Goal: Task Accomplishment & Management: Complete application form

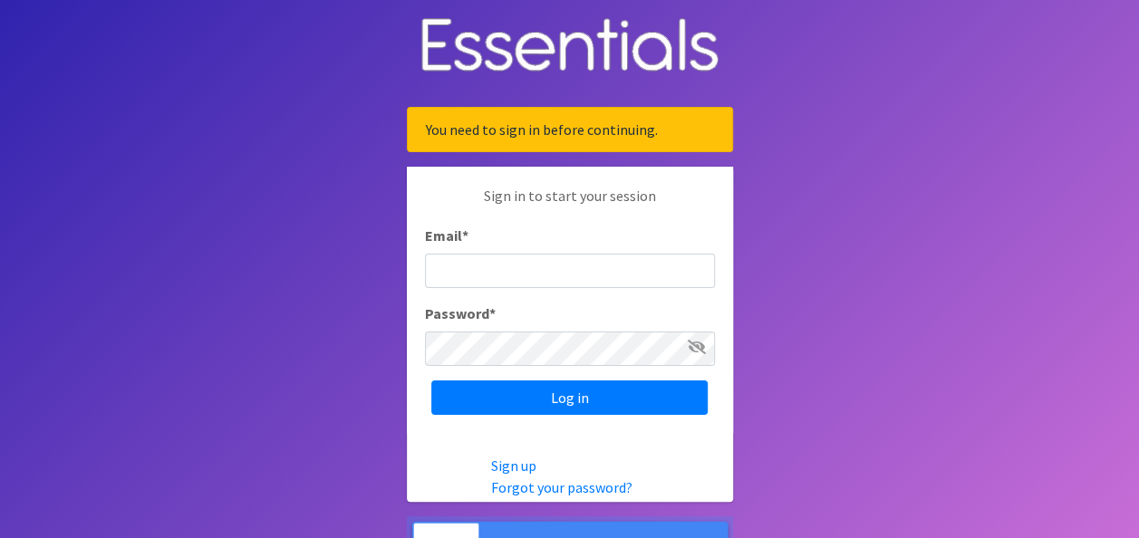
type input "[PERSON_NAME][EMAIL_ADDRESS][PERSON_NAME][DOMAIN_NAME]"
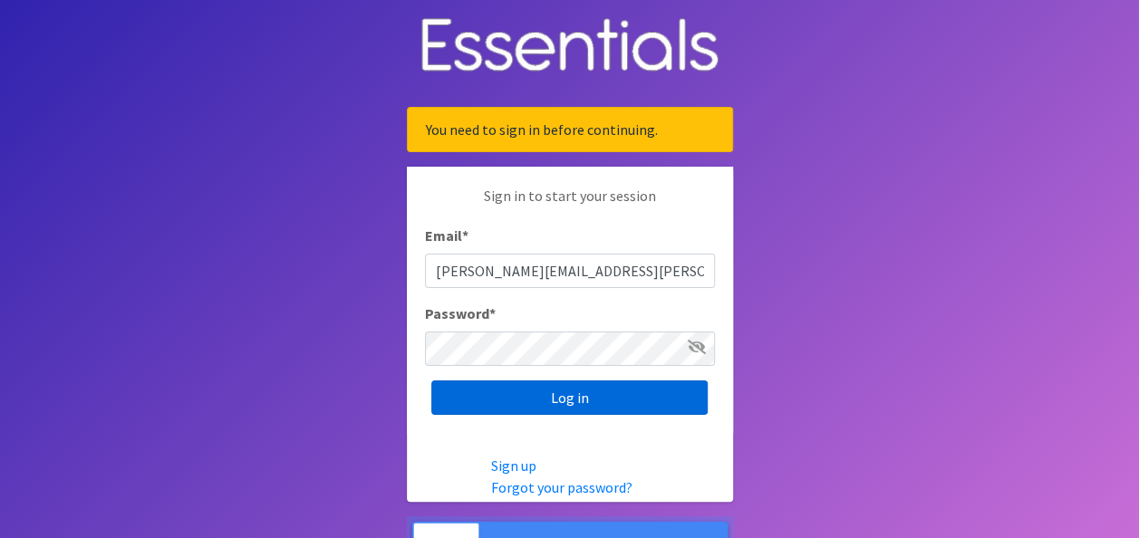
click at [505, 411] on input "Log in" at bounding box center [569, 397] width 276 height 34
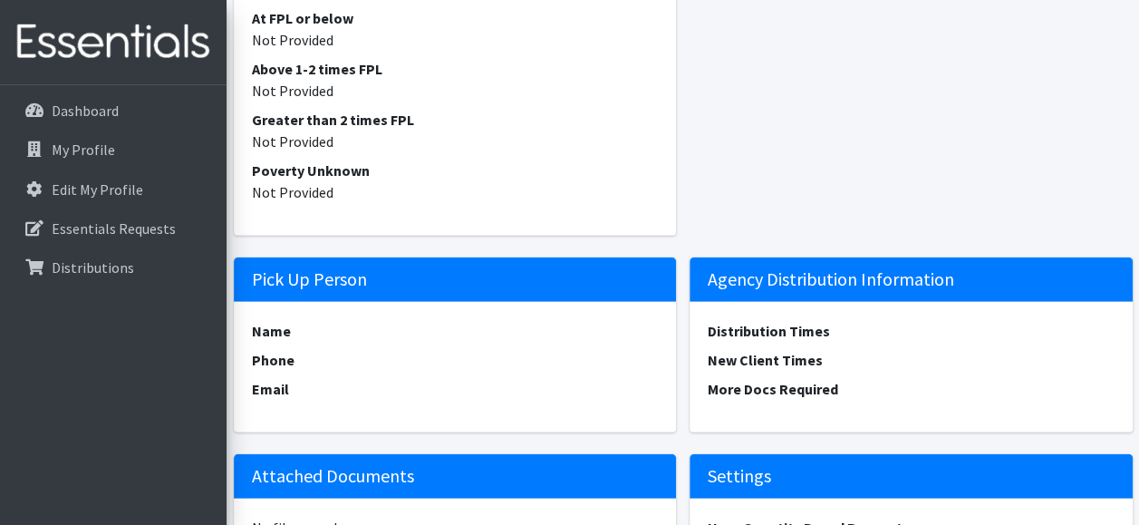
scroll to position [2422, 0]
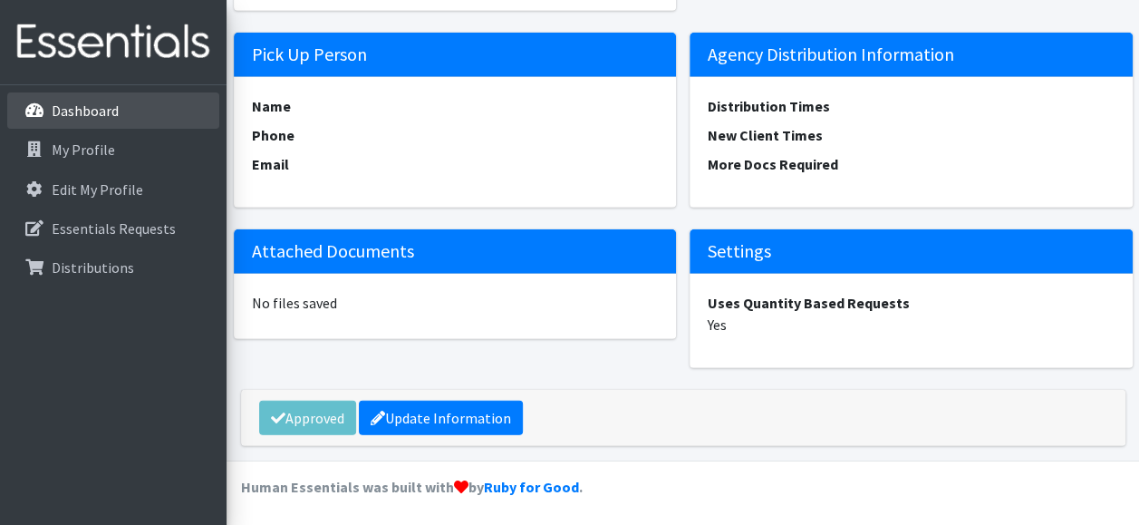
click at [97, 112] on p "Dashboard" at bounding box center [85, 110] width 67 height 18
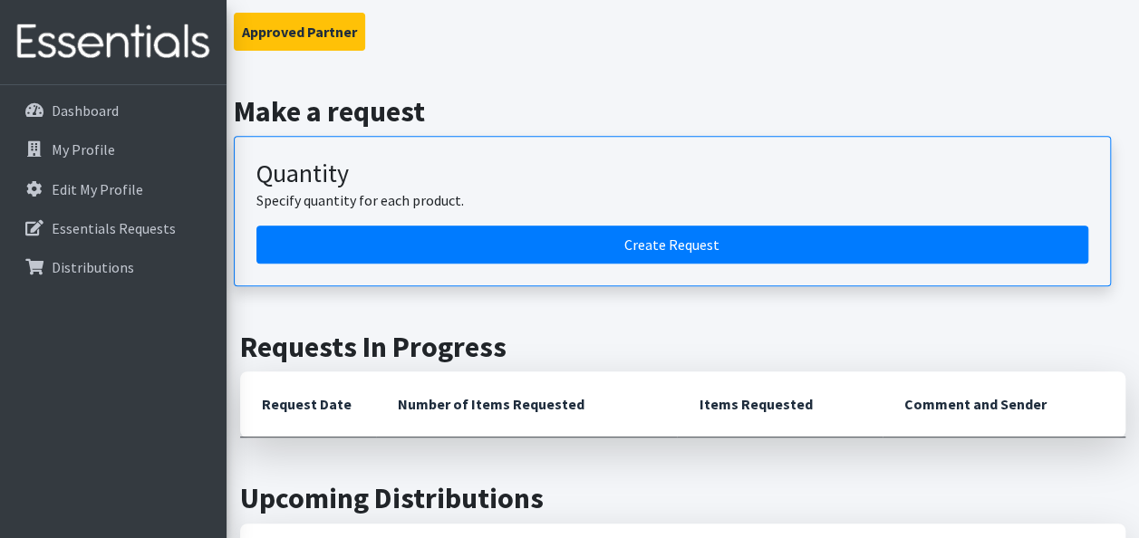
scroll to position [284, 0]
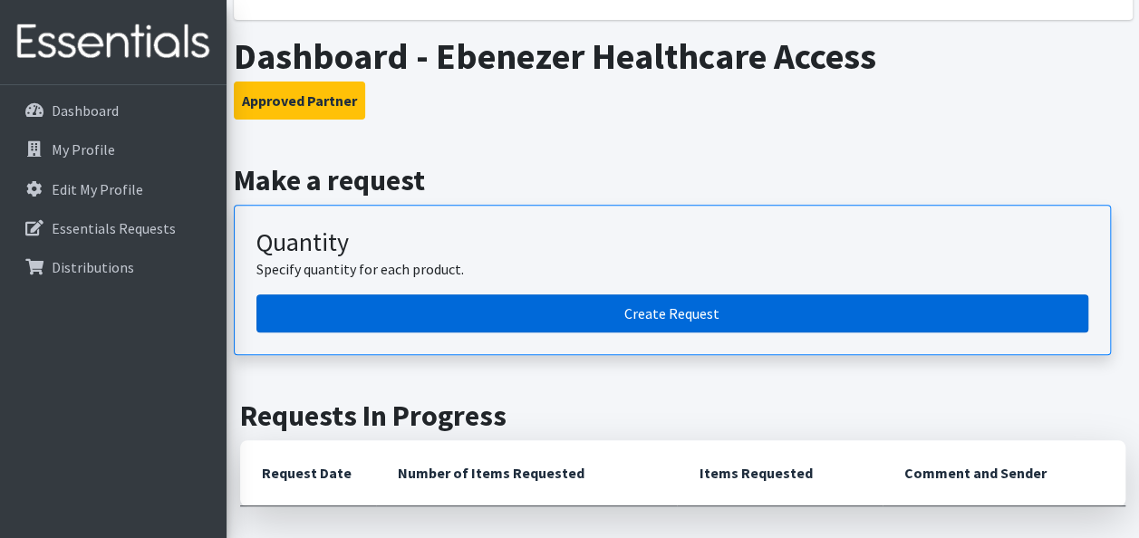
click at [619, 305] on link "Create Request" at bounding box center [672, 313] width 832 height 38
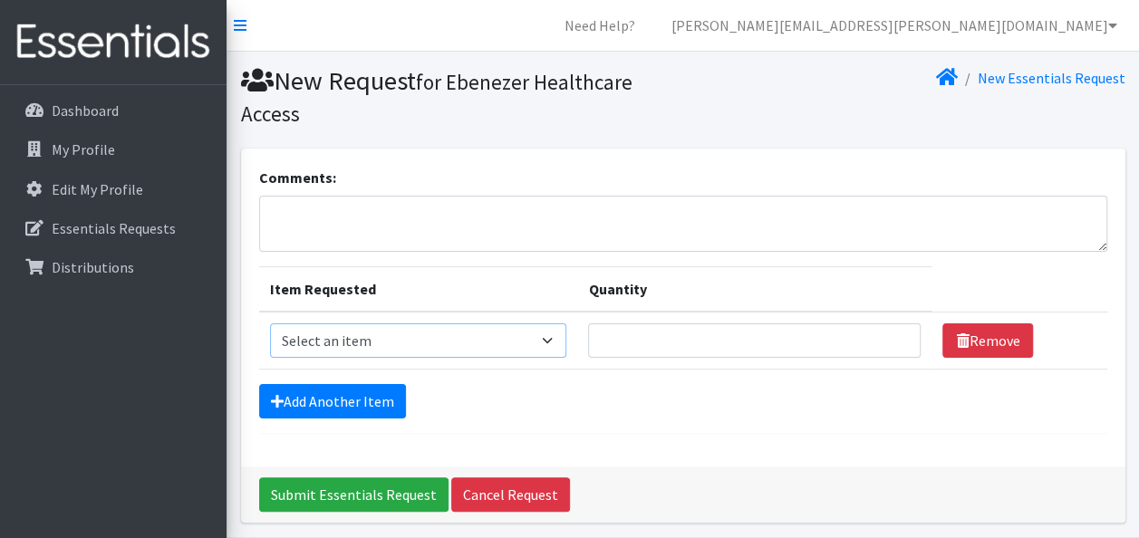
click at [361, 329] on select "Select an item 1 month period supply kit Kids (Newborn) Kids (Size 1) Kids (Siz…" at bounding box center [418, 340] width 297 height 34
select select "15051"
click at [270, 323] on select "Select an item 1 month period supply kit Kids (Newborn) Kids (Size 1) Kids (Siz…" at bounding box center [418, 340] width 297 height 34
click at [717, 349] on input "Quantity" at bounding box center [754, 340] width 332 height 34
type input "250"
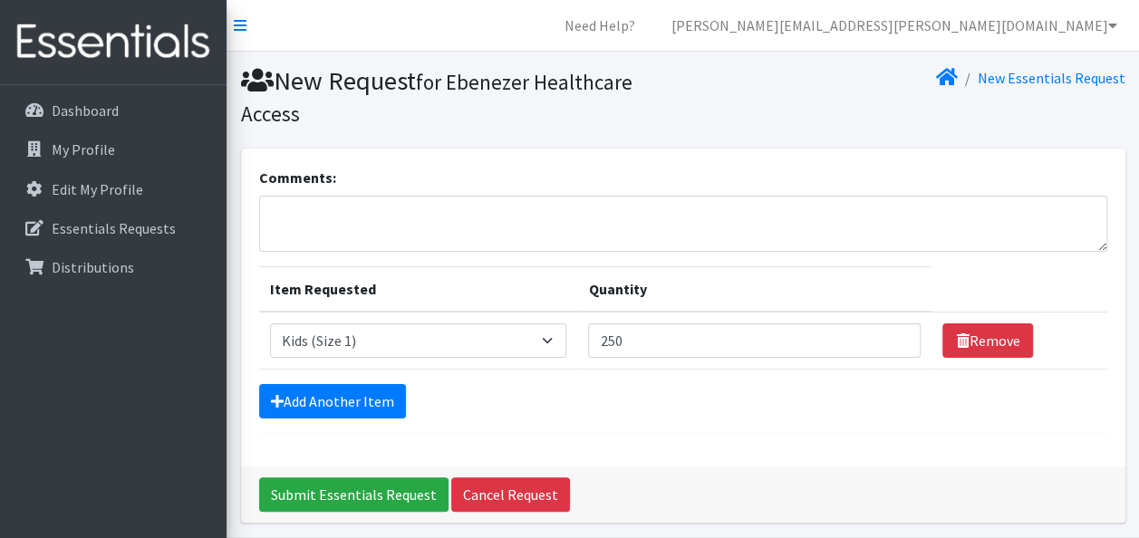
click at [379, 382] on form "Comments: Item Requested Quantity Item Requested Select an item 1 month period …" at bounding box center [683, 300] width 848 height 267
click at [375, 387] on link "Add Another Item" at bounding box center [332, 401] width 147 height 34
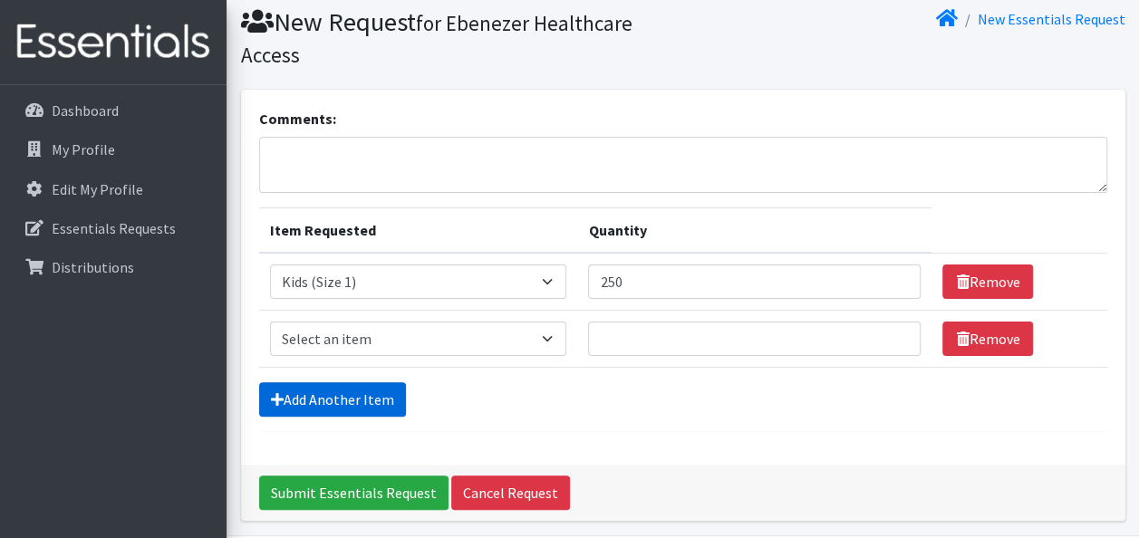
scroll to position [121, 0]
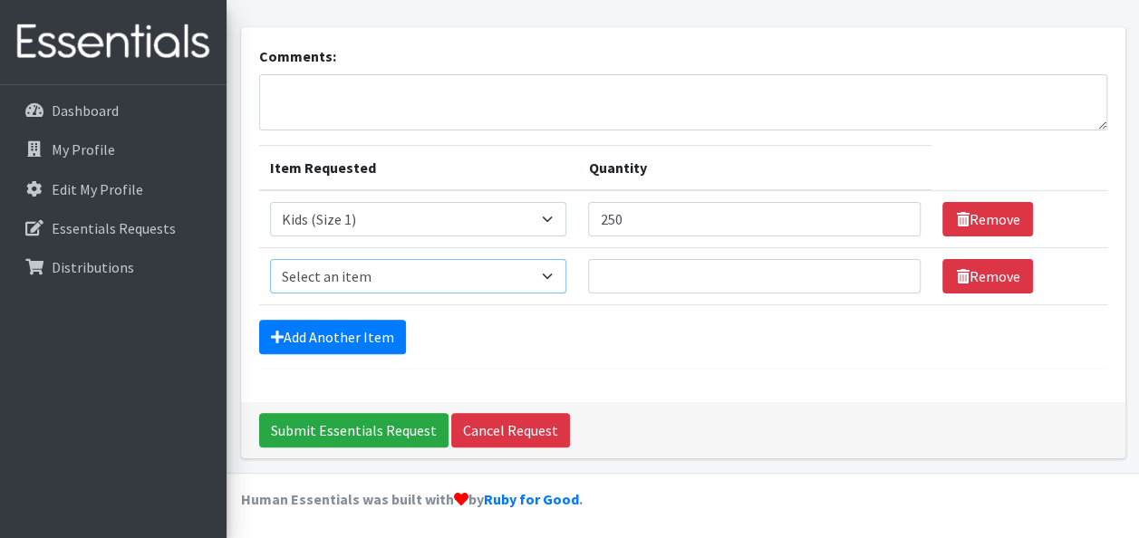
click at [403, 285] on select "Select an item 1 month period supply kit Kids (Newborn) Kids (Size 1) Kids (Siz…" at bounding box center [418, 276] width 297 height 34
select select "15041"
click at [270, 259] on select "Select an item 1 month period supply kit Kids (Newborn) Kids (Size 1) Kids (Siz…" at bounding box center [418, 276] width 297 height 34
click at [612, 283] on input "Quantity" at bounding box center [754, 276] width 332 height 34
type input "250"
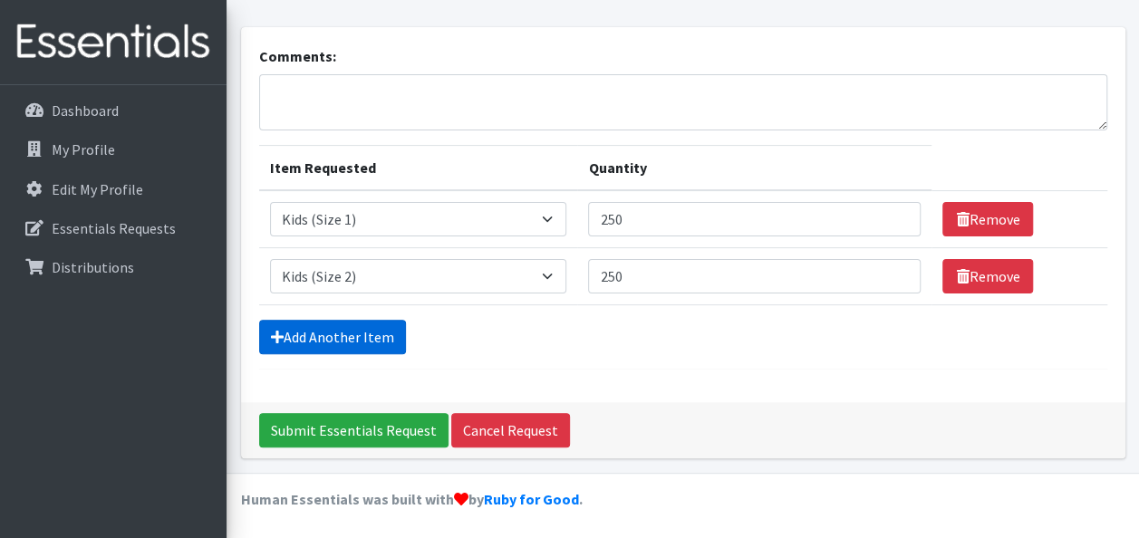
click at [376, 324] on link "Add Another Item" at bounding box center [332, 337] width 147 height 34
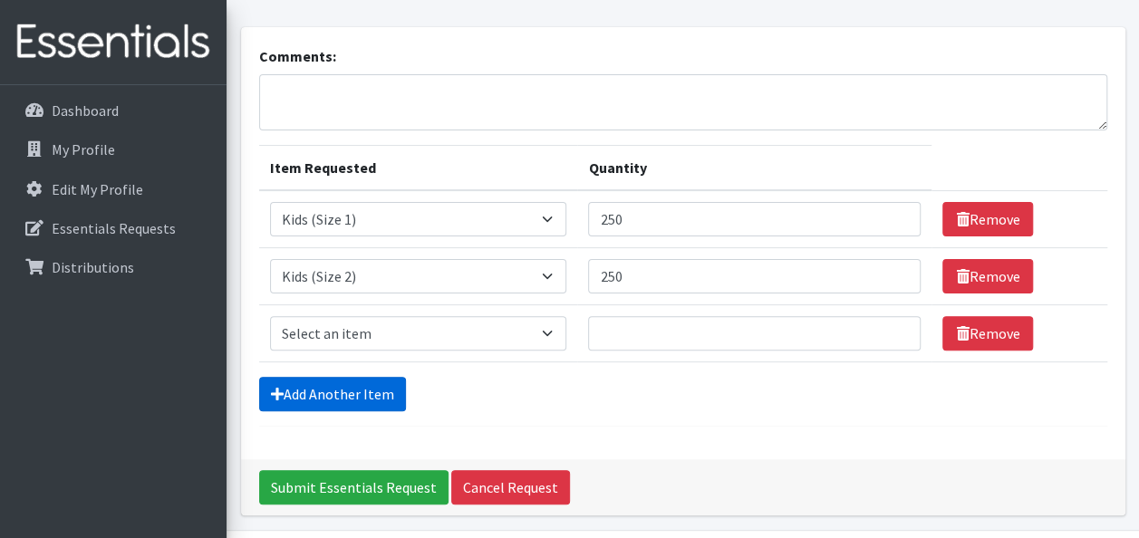
scroll to position [178, 0]
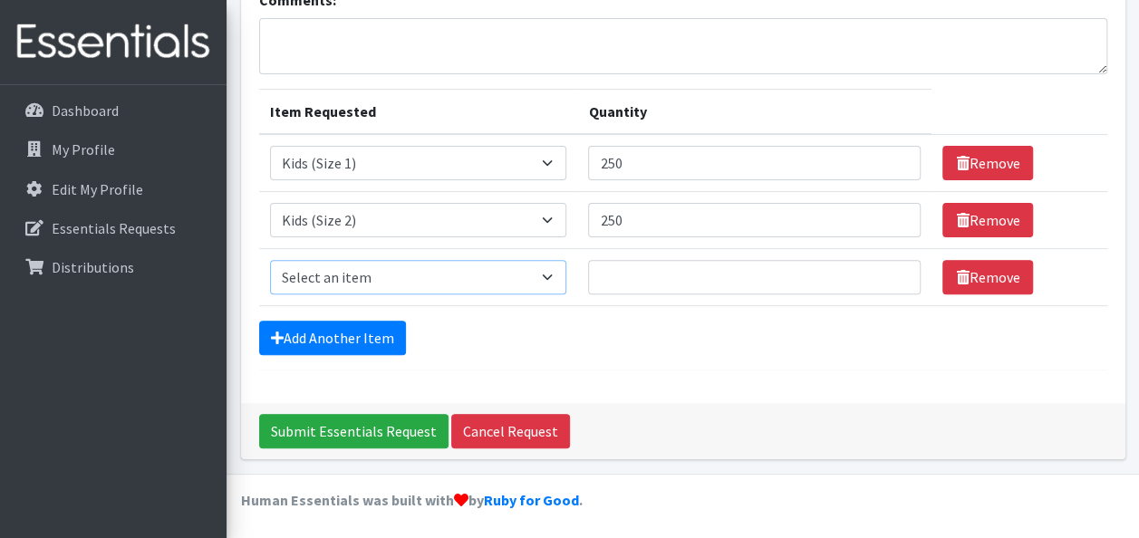
click at [370, 290] on select "Select an item 1 month period supply kit Kids (Newborn) Kids (Size 1) Kids (Siz…" at bounding box center [418, 277] width 297 height 34
select select "15069"
click at [270, 260] on select "Select an item 1 month period supply kit Kids (Newborn) Kids (Size 1) Kids (Siz…" at bounding box center [418, 277] width 297 height 34
click at [628, 274] on input "Quantity" at bounding box center [754, 277] width 332 height 34
type input "250"
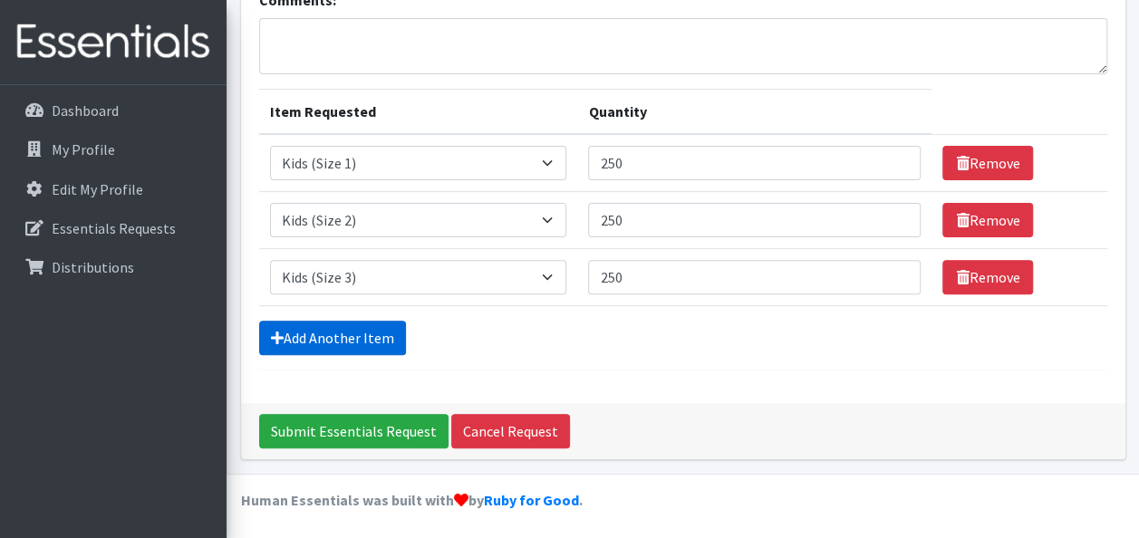
click at [303, 324] on link "Add Another Item" at bounding box center [332, 338] width 147 height 34
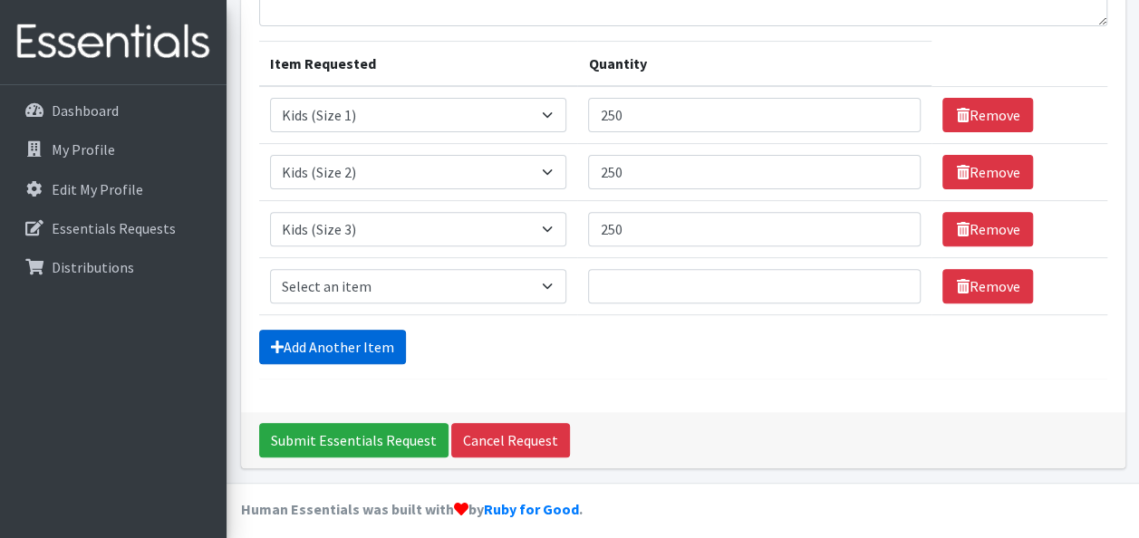
scroll to position [235, 0]
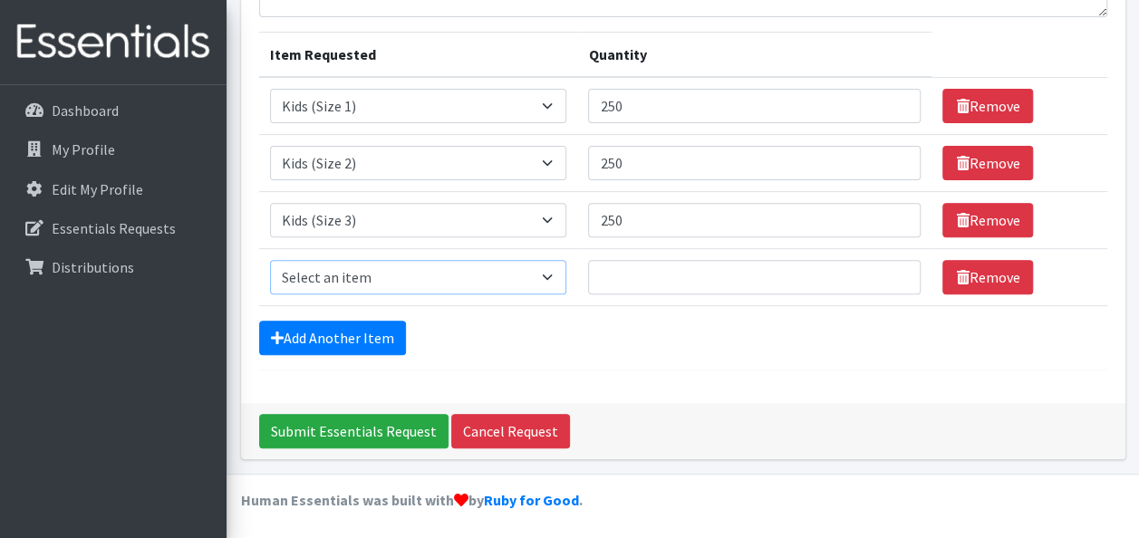
click at [388, 269] on select "Select an item 1 month period supply kit Kids (Newborn) Kids (Size 1) Kids (Siz…" at bounding box center [418, 277] width 297 height 34
select select "15038"
click at [270, 260] on select "Select an item 1 month period supply kit Kids (Newborn) Kids (Size 1) Kids (Siz…" at bounding box center [418, 277] width 297 height 34
click at [621, 271] on input "Quantity" at bounding box center [754, 277] width 332 height 34
type input "400"
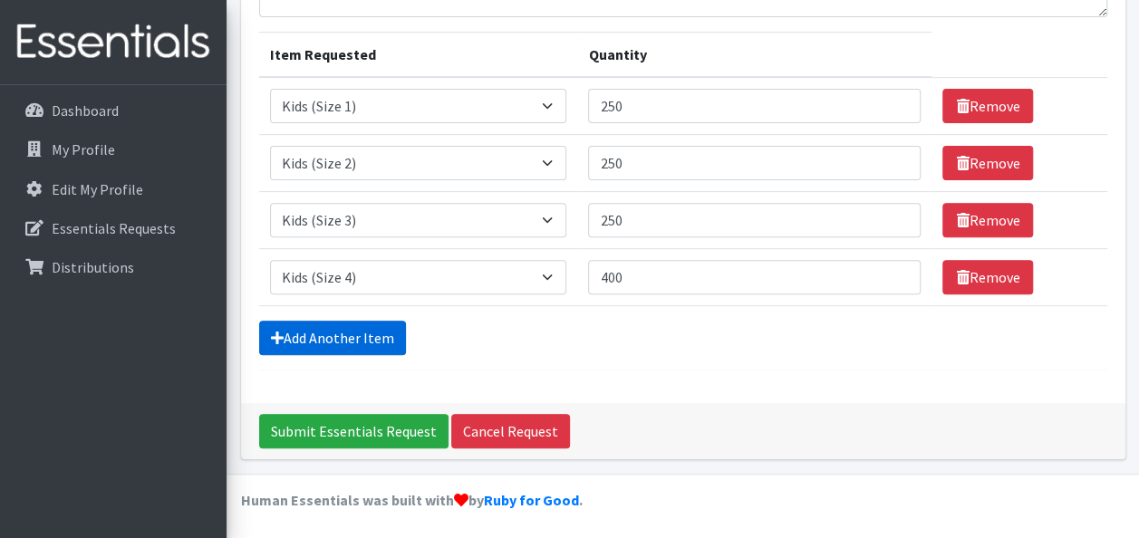
click at [370, 323] on link "Add Another Item" at bounding box center [332, 338] width 147 height 34
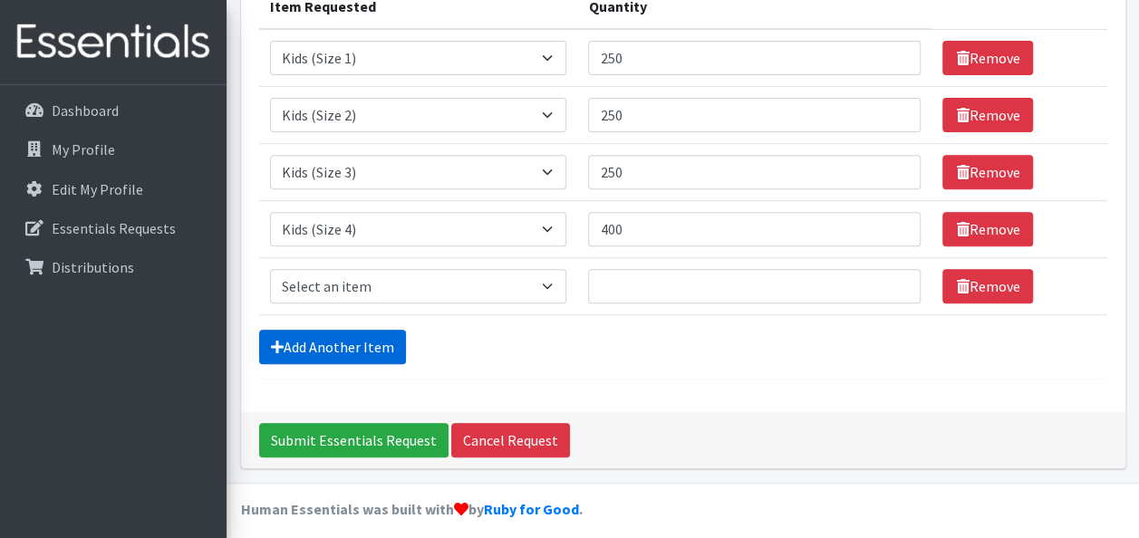
scroll to position [292, 0]
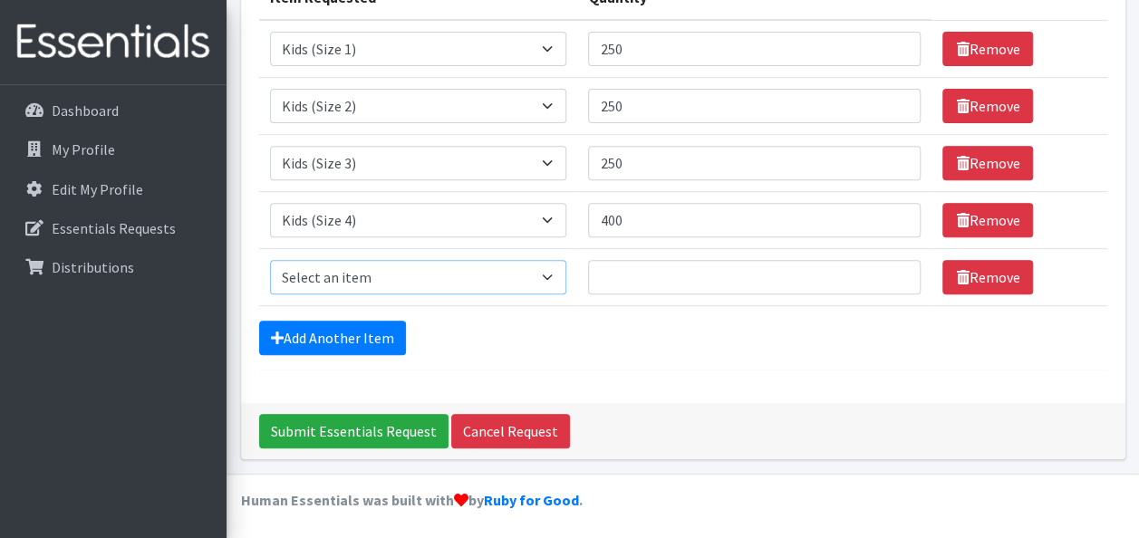
click at [419, 280] on select "Select an item 1 month period supply kit Kids (Newborn) Kids (Size 1) Kids (Siz…" at bounding box center [418, 277] width 297 height 34
select select "15044"
click at [270, 260] on select "Select an item 1 month period supply kit Kids (Newborn) Kids (Size 1) Kids (Siz…" at bounding box center [418, 277] width 297 height 34
click at [612, 265] on input "Quantity" at bounding box center [754, 277] width 332 height 34
type input "5"
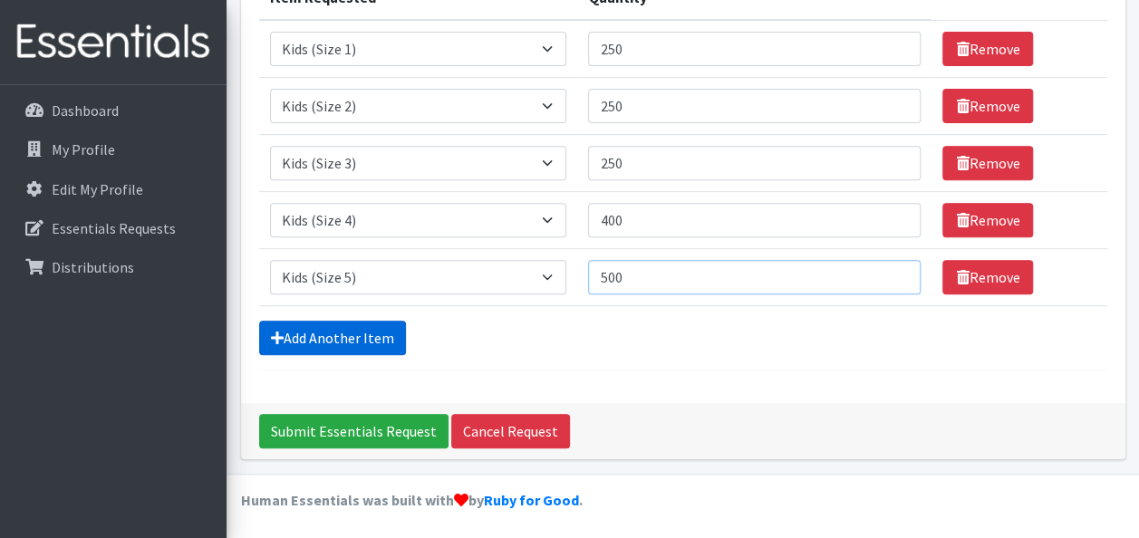
type input "500"
click at [390, 333] on link "Add Another Item" at bounding box center [332, 338] width 147 height 34
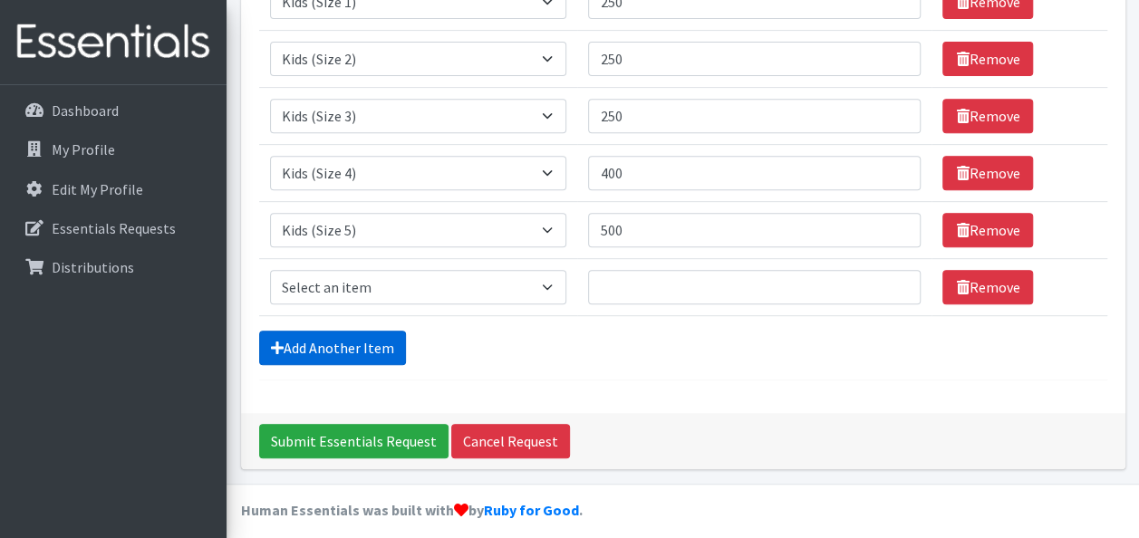
scroll to position [348, 0]
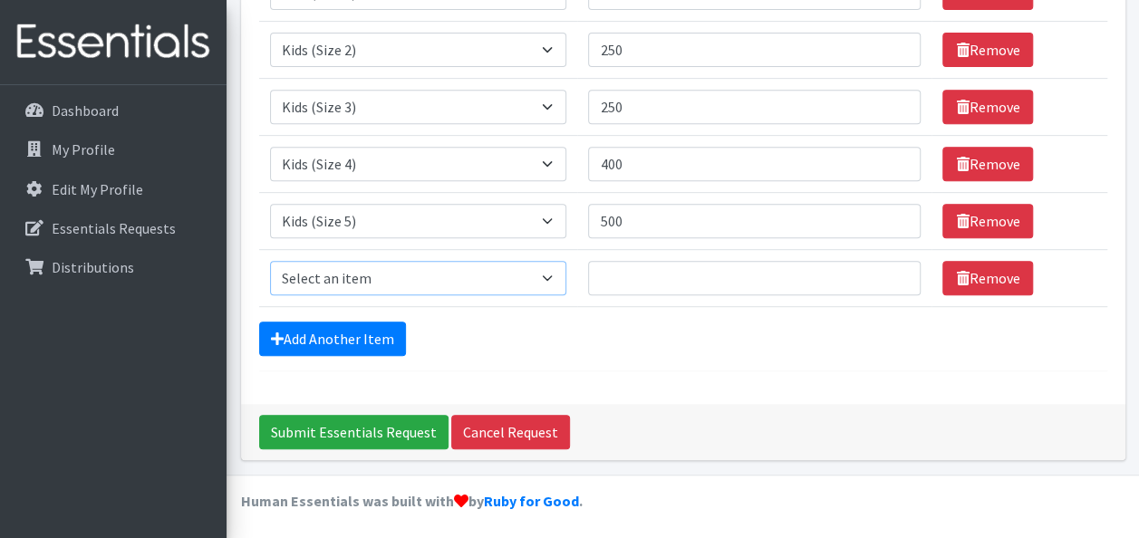
click at [448, 279] on select "Select an item 1 month period supply kit Kids (Newborn) Kids (Size 1) Kids (Siz…" at bounding box center [418, 278] width 297 height 34
select select "15071"
click at [270, 261] on select "Select an item 1 month period supply kit Kids (Newborn) Kids (Size 1) Kids (Siz…" at bounding box center [418, 278] width 297 height 34
click at [621, 270] on input "Quantity" at bounding box center [754, 278] width 332 height 34
type input "500"
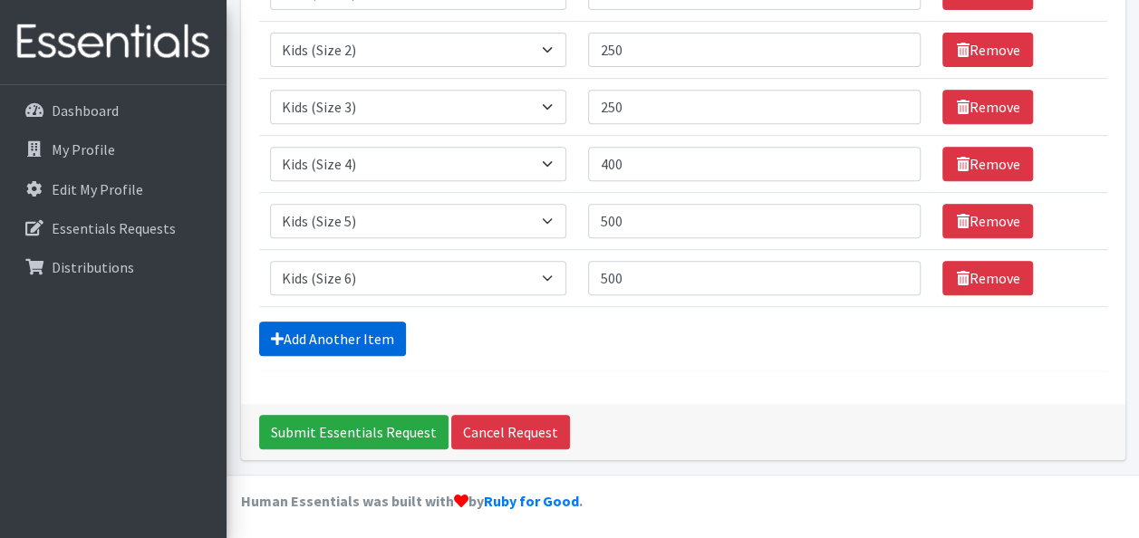
click at [346, 325] on link "Add Another Item" at bounding box center [332, 339] width 147 height 34
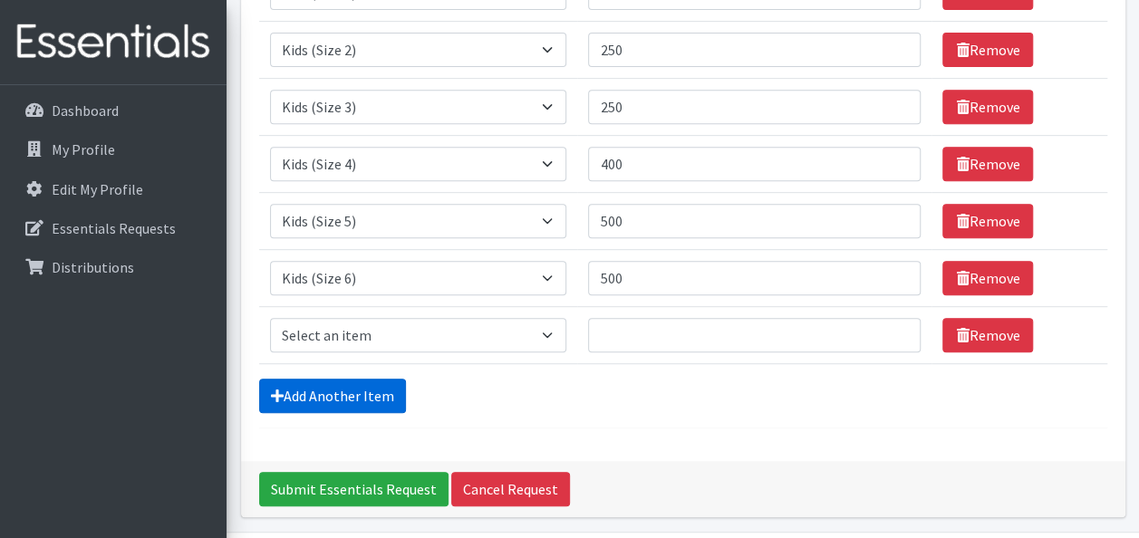
scroll to position [405, 0]
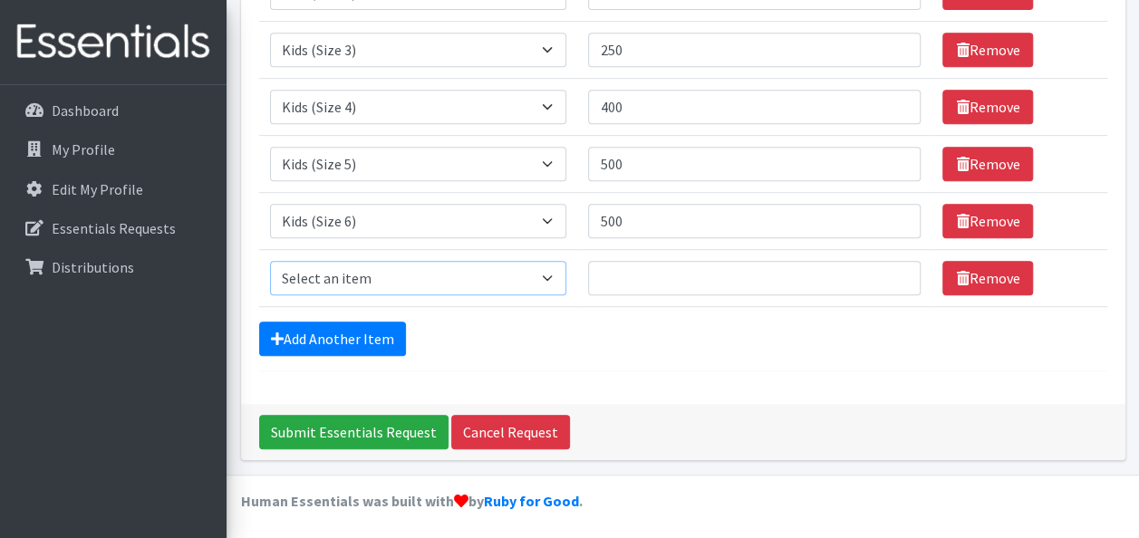
click at [451, 281] on select "Select an item 1 month period supply kit Kids (Newborn) Kids (Size 1) Kids (Siz…" at bounding box center [418, 278] width 297 height 34
select select "15078"
click at [270, 261] on select "Select an item 1 month period supply kit Kids (Newborn) Kids (Size 1) Kids (Siz…" at bounding box center [418, 278] width 297 height 34
click at [627, 267] on input "Quantity" at bounding box center [754, 278] width 332 height 34
type input "500"
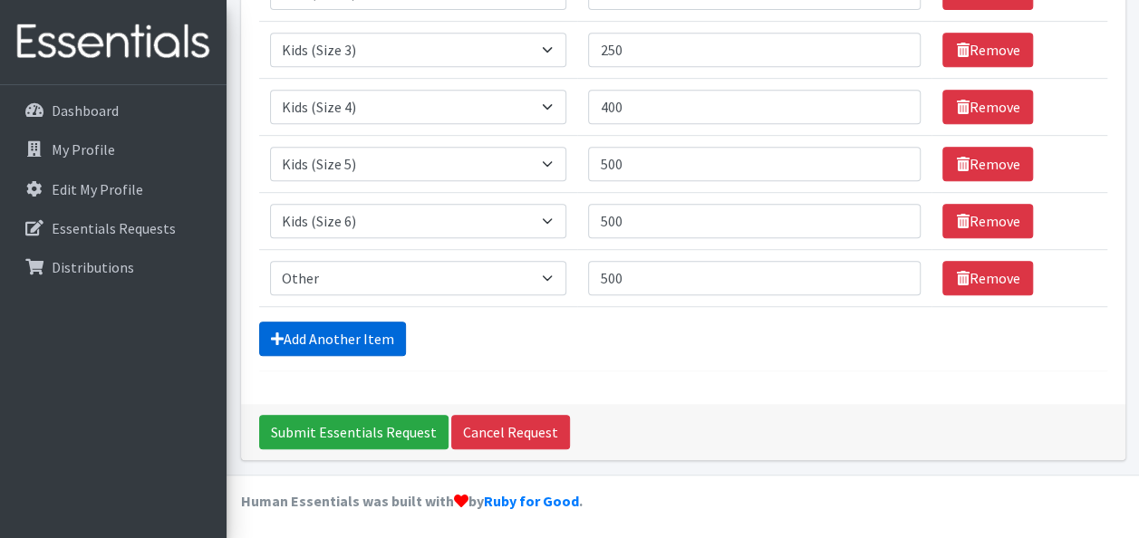
click at [314, 337] on link "Add Another Item" at bounding box center [332, 339] width 147 height 34
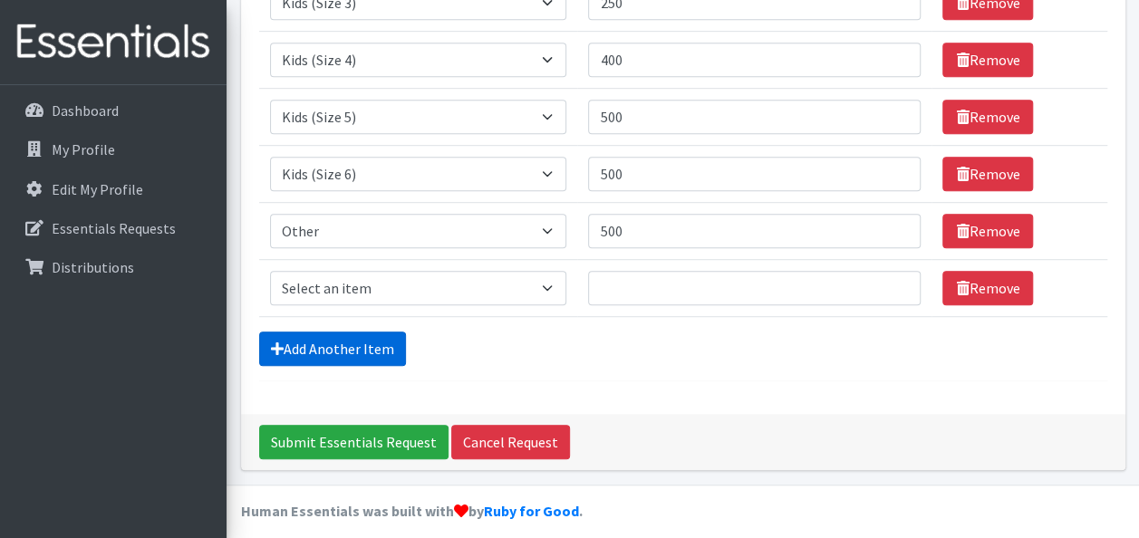
scroll to position [462, 0]
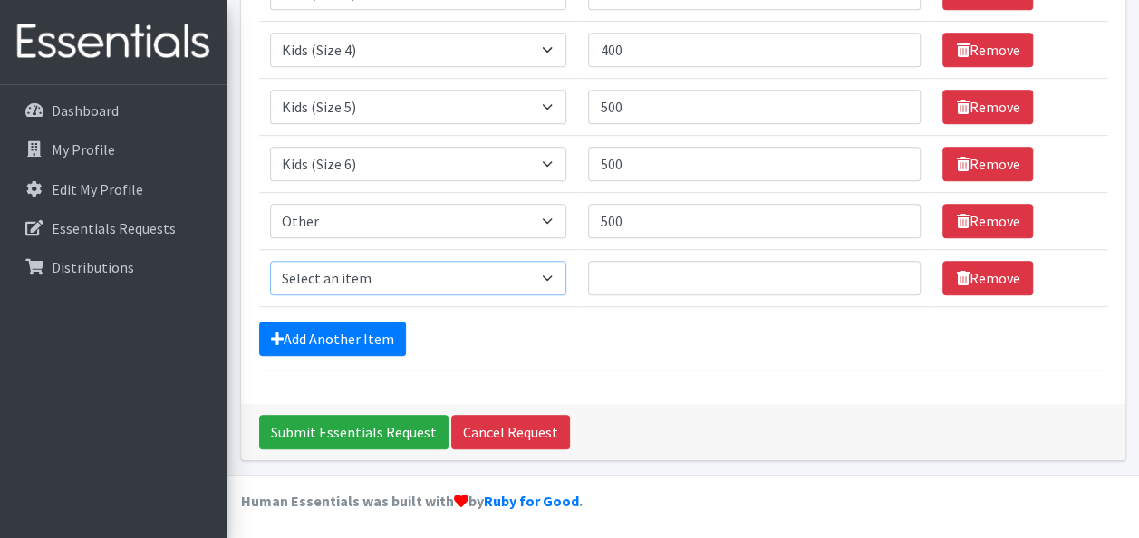
click at [420, 279] on select "Select an item 1 month period supply kit Kids (Newborn) Kids (Size 1) Kids (Siz…" at bounding box center [418, 278] width 297 height 34
select select "15043"
click at [270, 261] on select "Select an item 1 month period supply kit Kids (Newborn) Kids (Size 1) Kids (Siz…" at bounding box center [418, 278] width 297 height 34
click at [622, 276] on input "Quantity" at bounding box center [754, 278] width 332 height 34
type input "100"
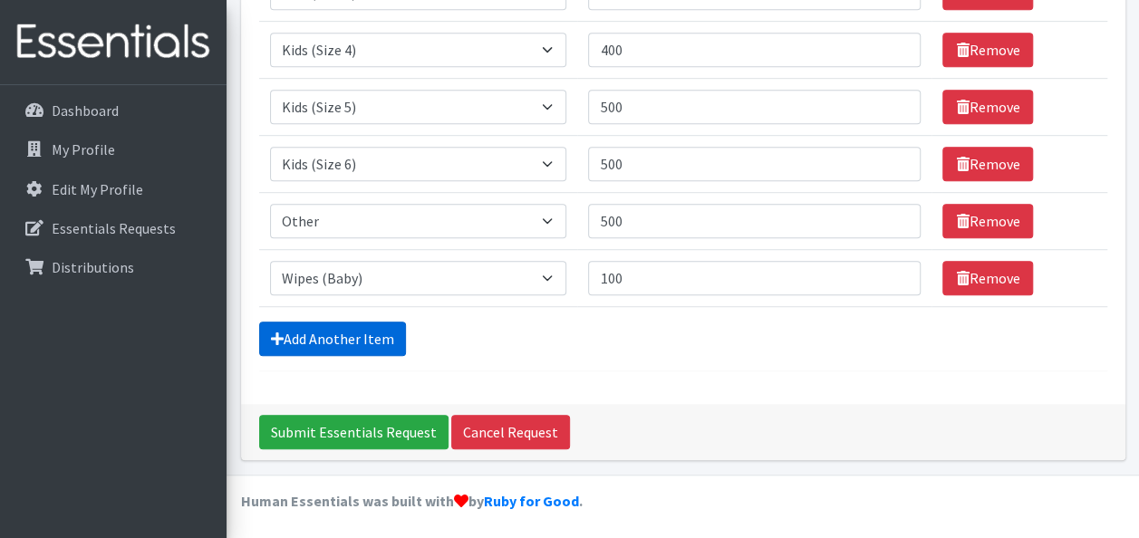
click at [304, 335] on link "Add Another Item" at bounding box center [332, 339] width 147 height 34
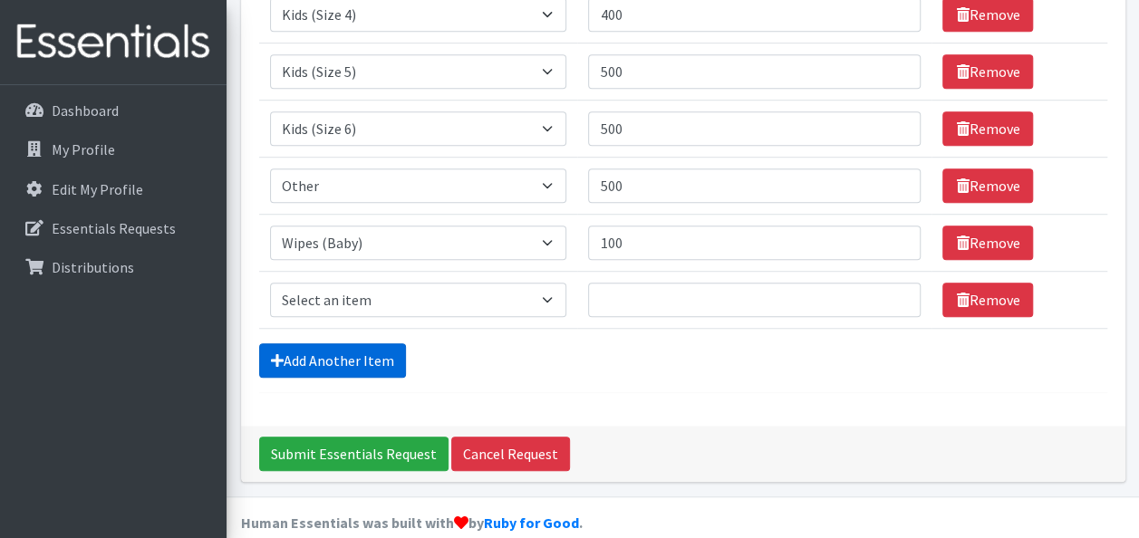
scroll to position [511, 0]
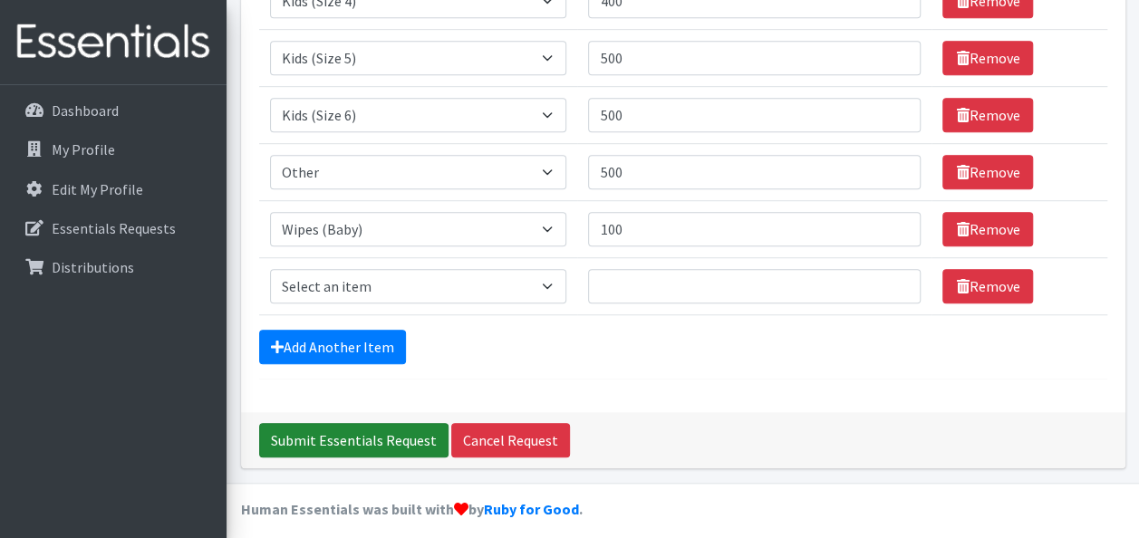
click at [323, 440] on input "Submit Essentials Request" at bounding box center [353, 440] width 189 height 34
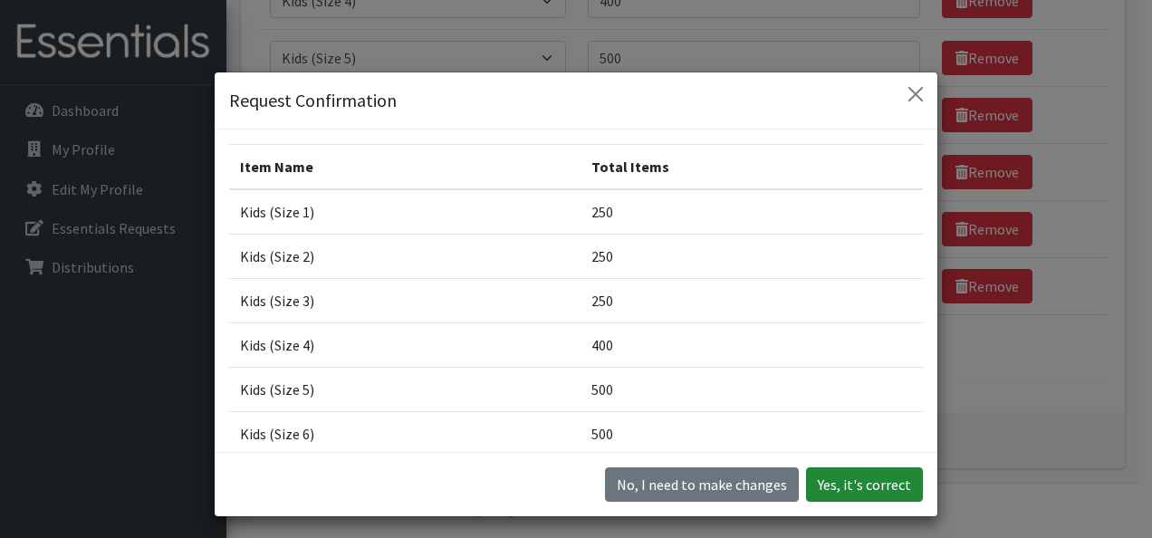
click at [871, 494] on button "Yes, it's correct" at bounding box center [864, 484] width 117 height 34
